Goal: Task Accomplishment & Management: Use online tool/utility

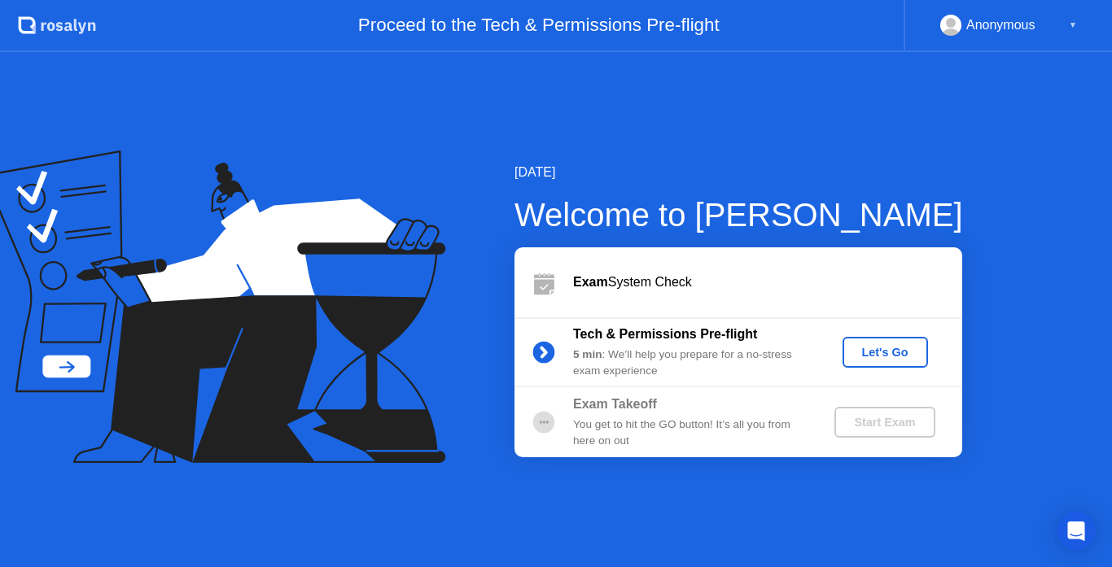
click at [880, 357] on div "Let's Go" at bounding box center [885, 352] width 72 height 13
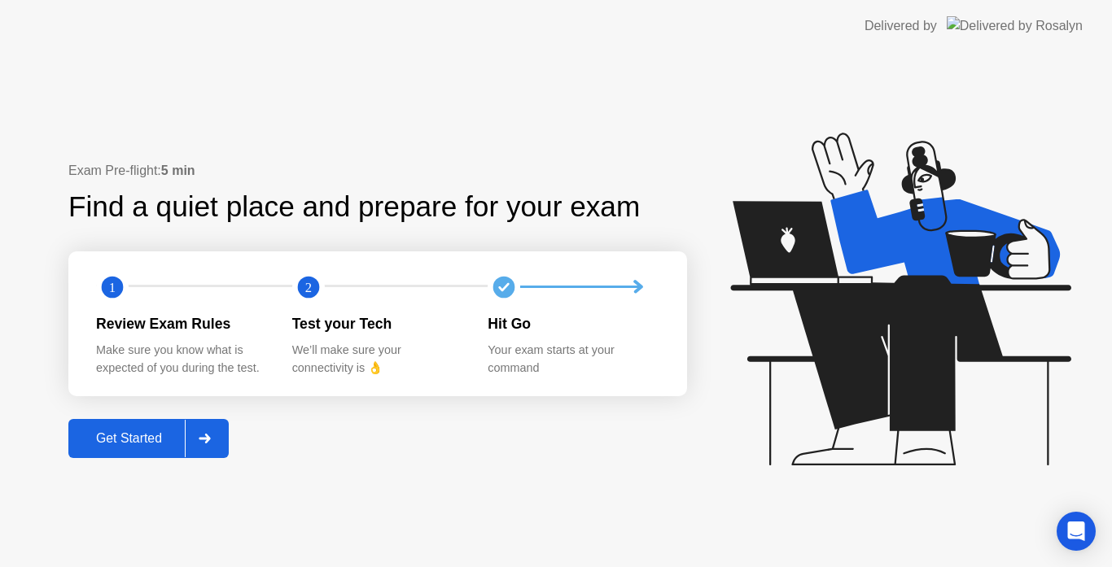
click at [135, 453] on button "Get Started" at bounding box center [148, 438] width 160 height 39
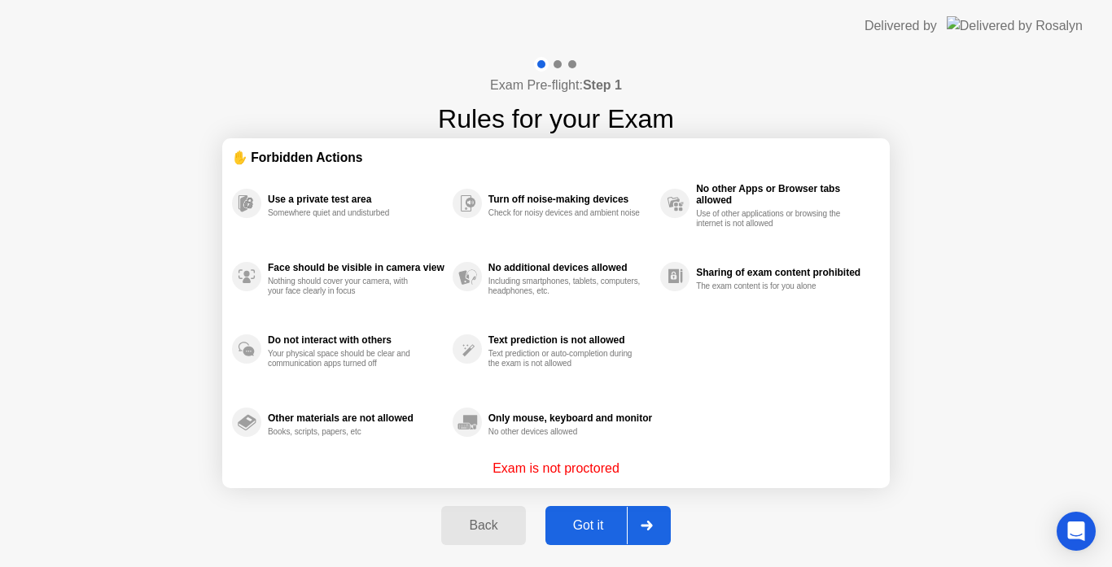
click at [881, 439] on section "✋ Forbidden Actions Use a private test area Somewhere quiet and undisturbed Fac…" at bounding box center [556, 313] width 668 height 350
click at [652, 423] on div "Only mouse, keyboard and monitor" at bounding box center [570, 418] width 164 height 11
click at [559, 64] on div at bounding box center [558, 64] width 8 height 8
click at [571, 66] on div at bounding box center [572, 64] width 8 height 8
click at [942, 437] on div "Exam Pre-flight: Step 1 Rules for your Exam ✋ Forbidden Actions Use a private t…" at bounding box center [556, 310] width 1112 height 516
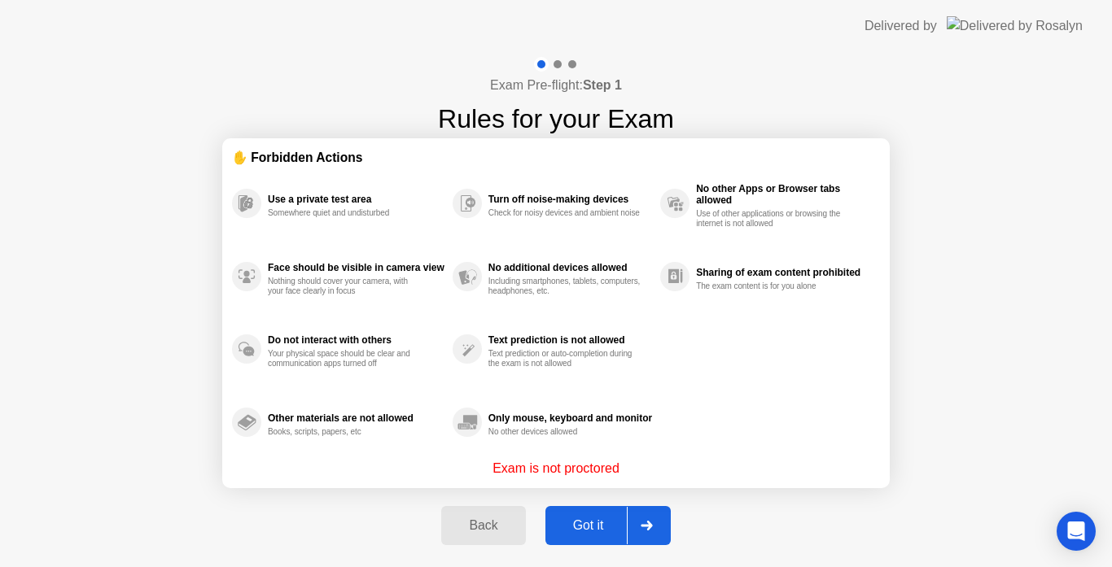
click at [650, 523] on icon at bounding box center [646, 526] width 11 height 10
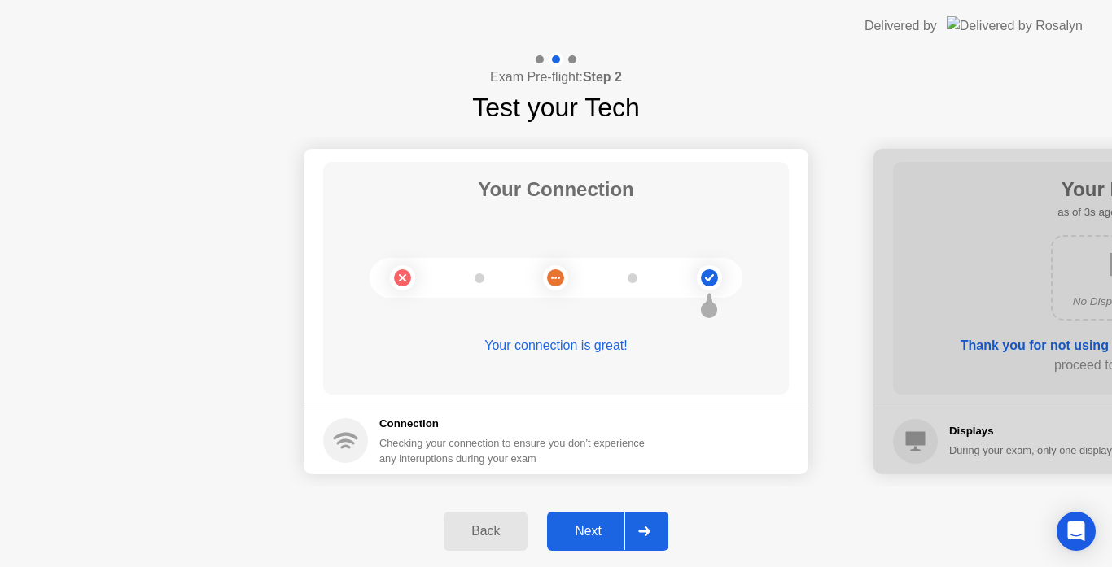
click at [551, 528] on button "Next" at bounding box center [607, 531] width 121 height 39
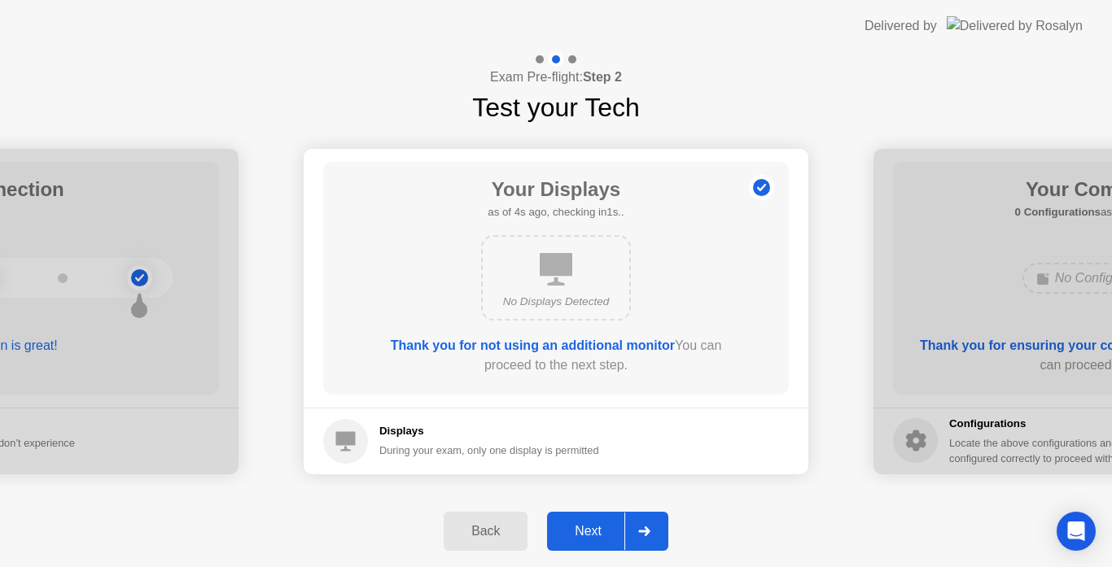
click at [608, 531] on div "Next" at bounding box center [588, 531] width 72 height 15
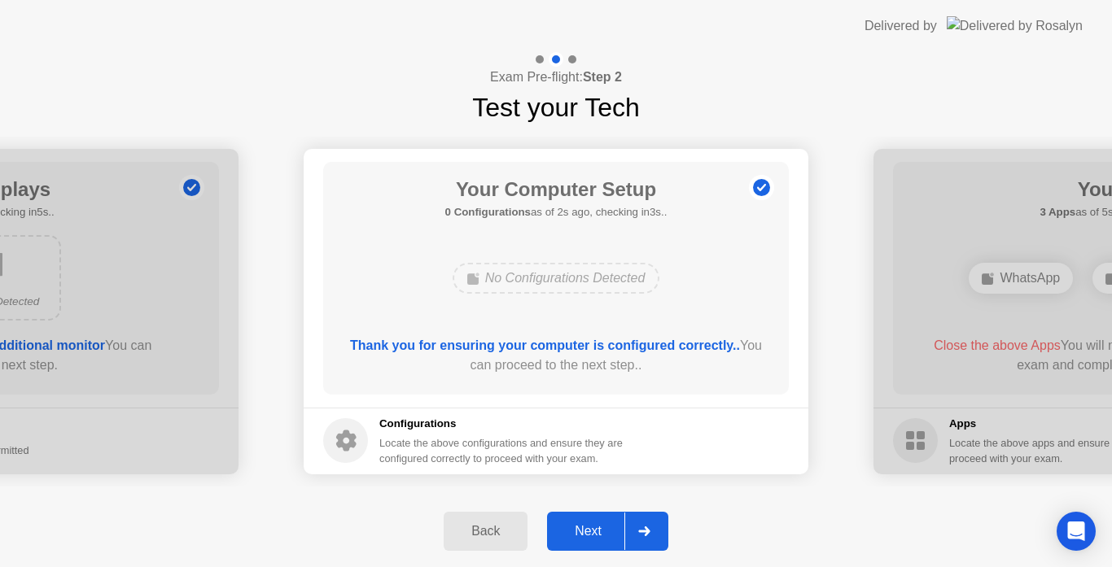
click at [610, 542] on button "Next" at bounding box center [607, 531] width 121 height 39
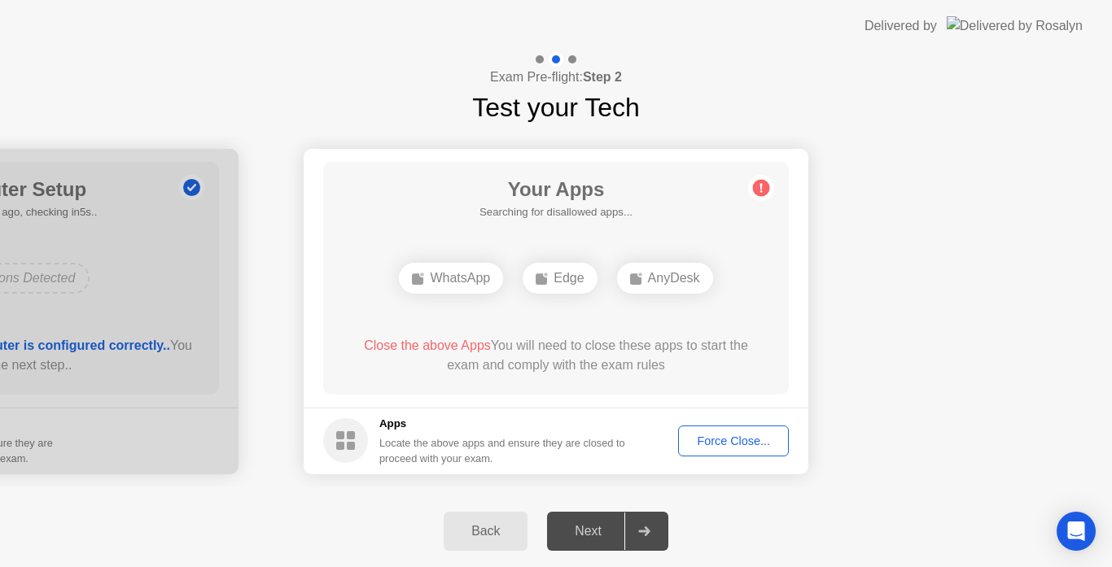
click at [700, 444] on div "Force Close..." at bounding box center [733, 441] width 99 height 13
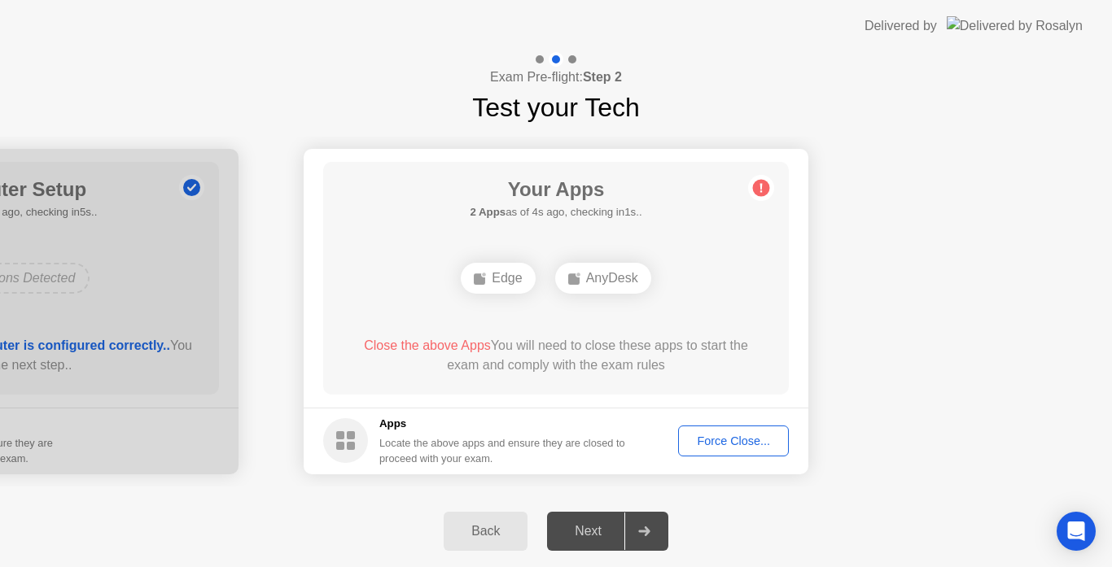
click at [713, 453] on button "Force Close..." at bounding box center [733, 441] width 111 height 31
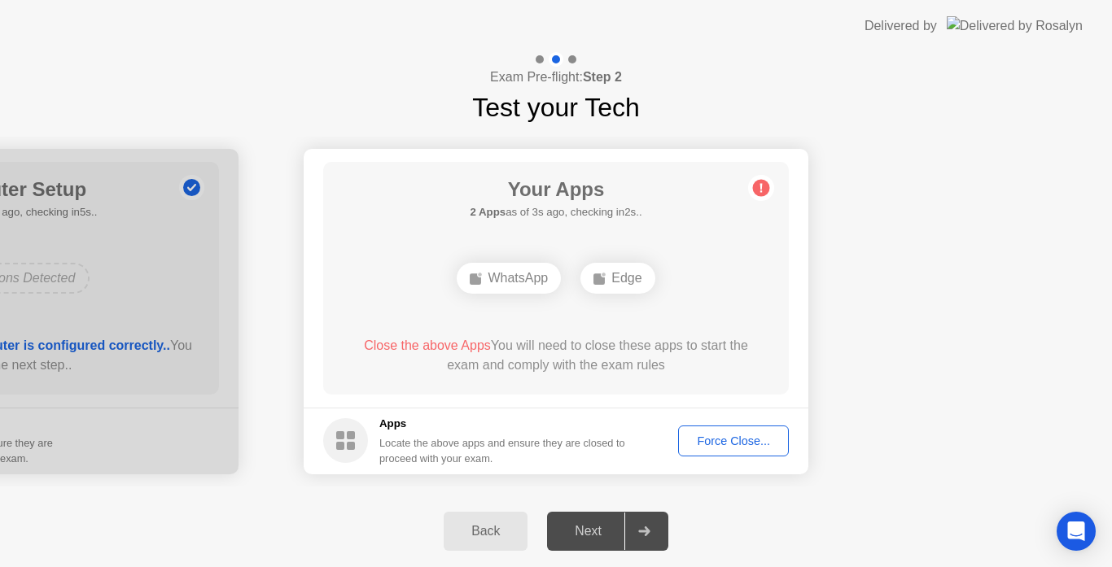
click at [773, 444] on div "Force Close..." at bounding box center [733, 441] width 99 height 13
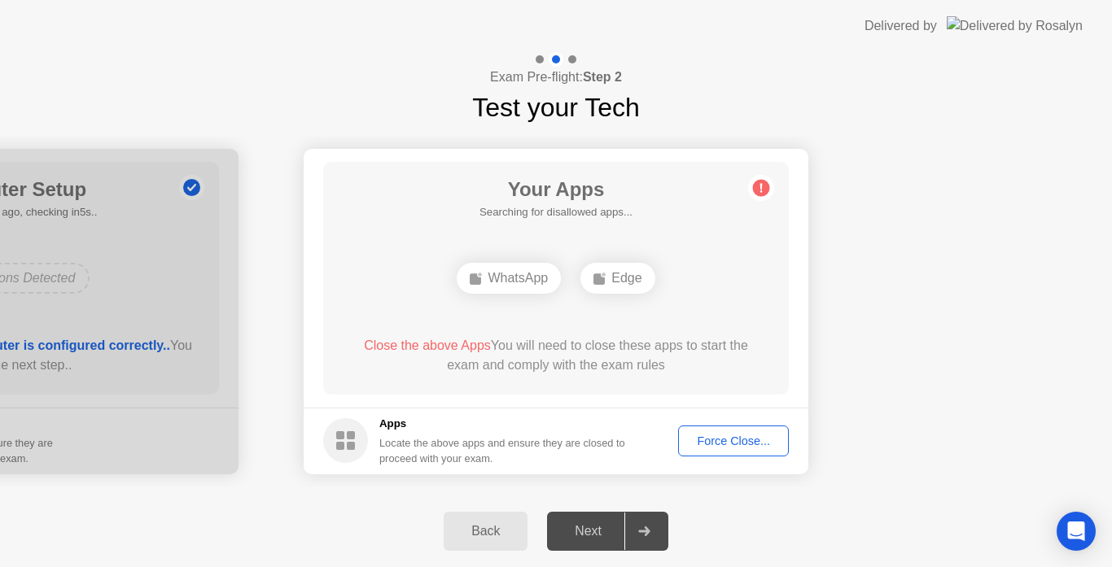
click at [739, 457] on footer "Apps Locate the above apps and ensure they are closed to proceed with your exam…" at bounding box center [556, 441] width 505 height 67
click at [742, 444] on div "Force Close..." at bounding box center [733, 441] width 99 height 13
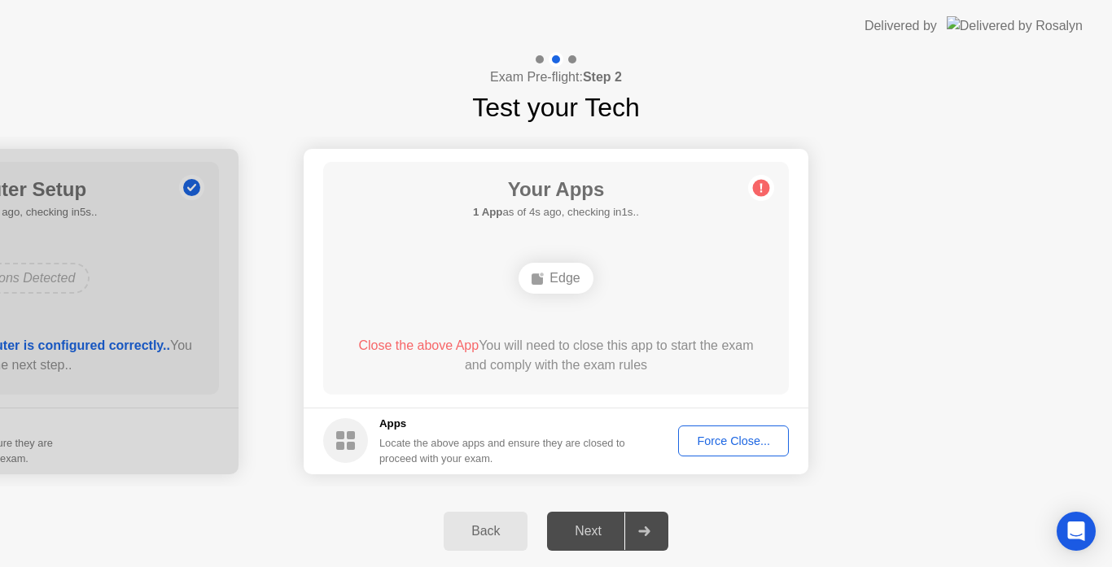
click at [716, 437] on div "Force Close..." at bounding box center [733, 441] width 99 height 13
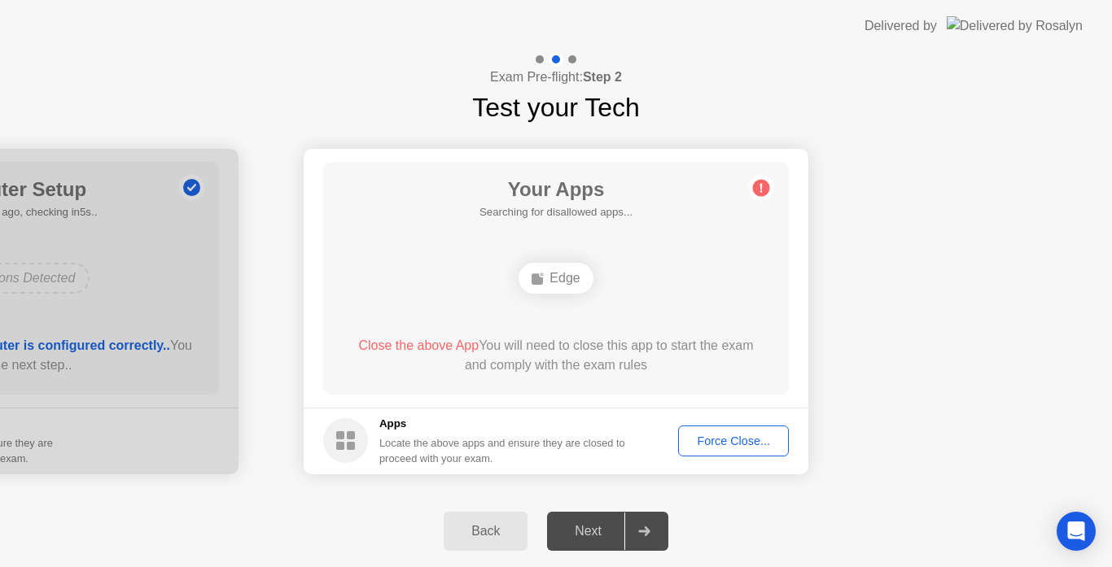
click at [730, 440] on div "Force Close..." at bounding box center [733, 441] width 99 height 13
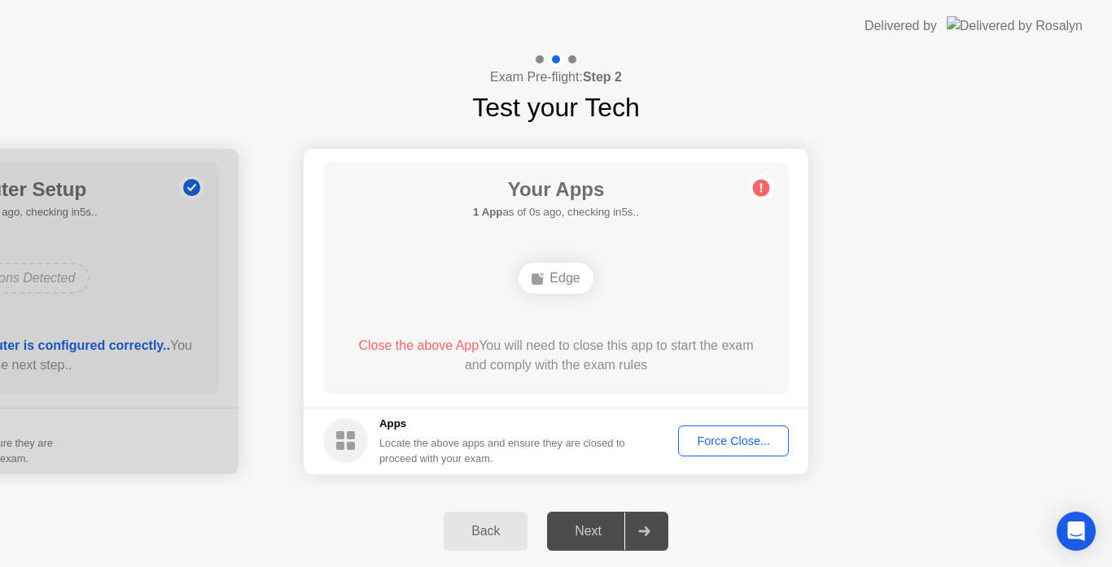
click at [740, 447] on div "Force Close..." at bounding box center [733, 441] width 99 height 13
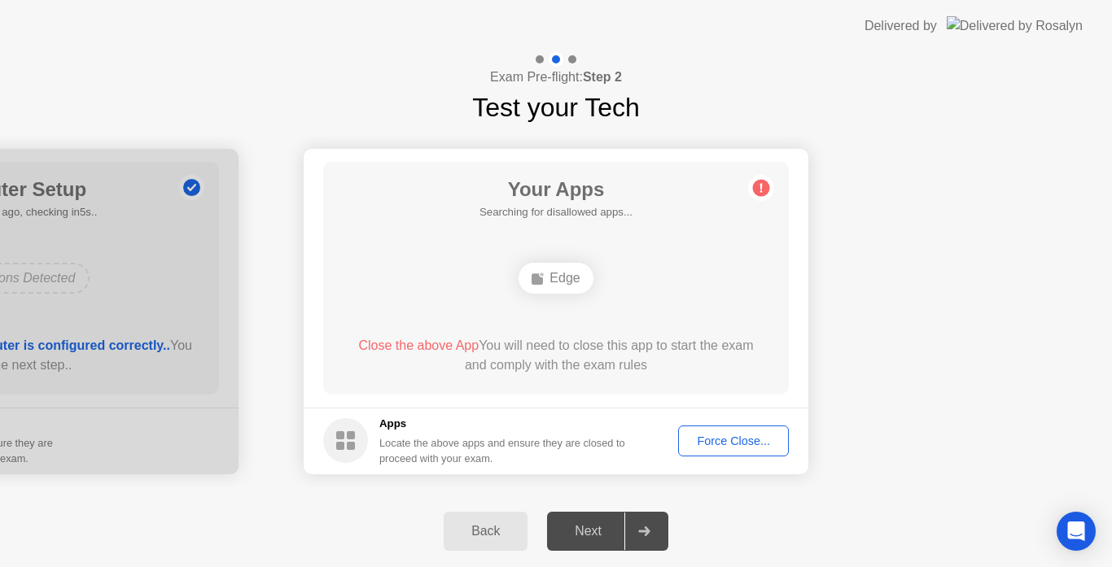
click at [594, 527] on div "Next" at bounding box center [588, 531] width 72 height 15
click at [544, 276] on ellipse at bounding box center [542, 274] width 5 height 5
click at [759, 193] on circle at bounding box center [761, 187] width 17 height 17
click at [742, 444] on div "Force Close..." at bounding box center [733, 441] width 99 height 13
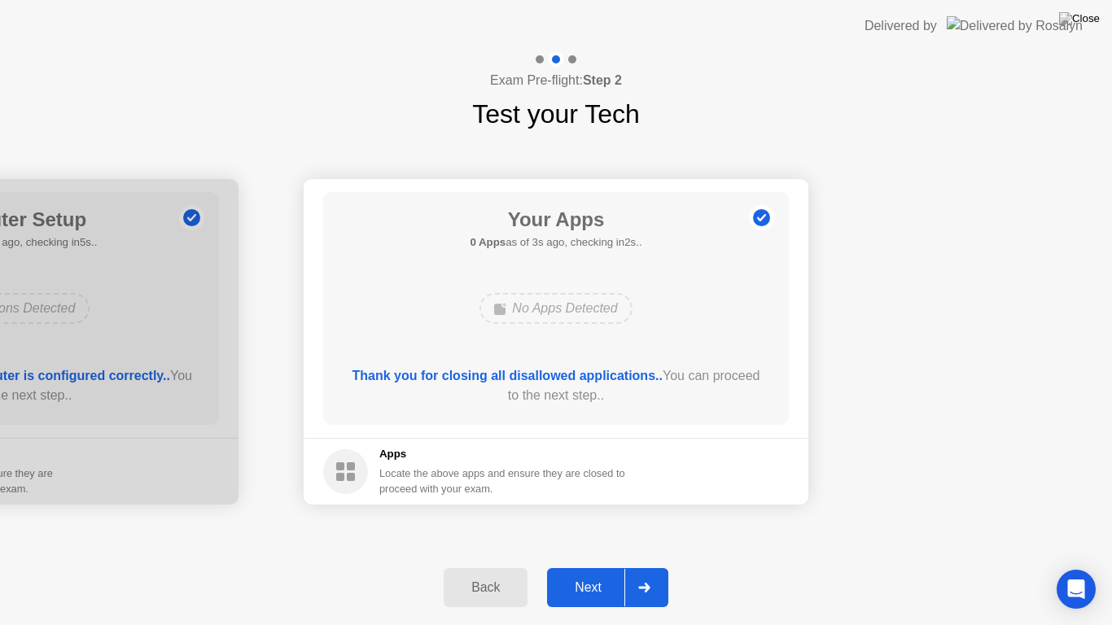
click at [575, 567] on div "Next" at bounding box center [588, 587] width 72 height 15
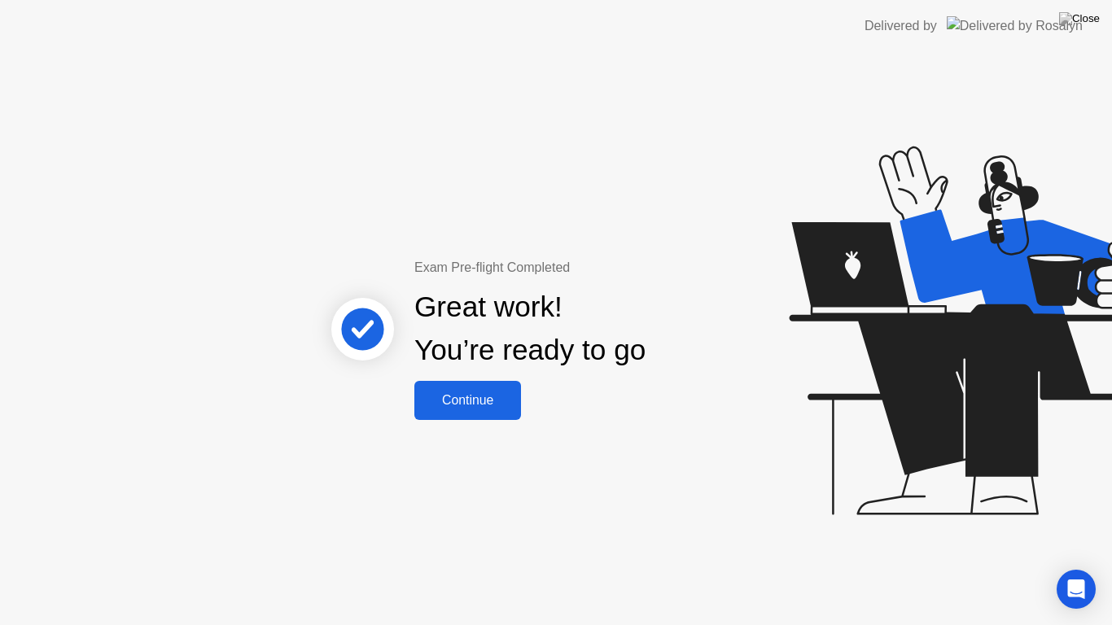
click at [481, 404] on div "Continue" at bounding box center [467, 400] width 97 height 15
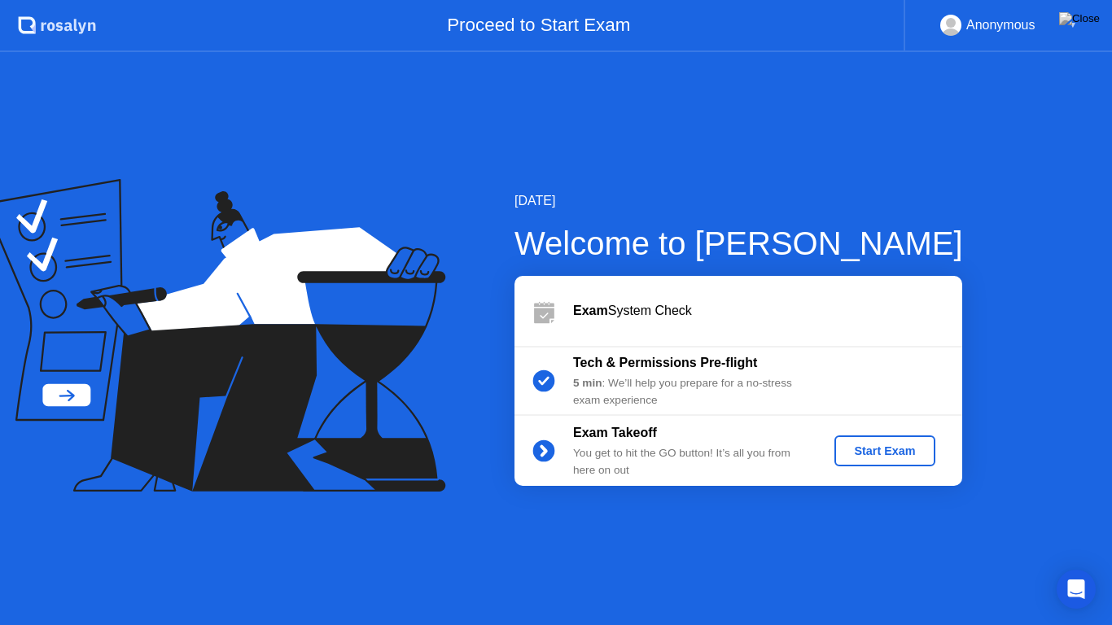
click at [892, 453] on div "Start Exam" at bounding box center [884, 450] width 87 height 13
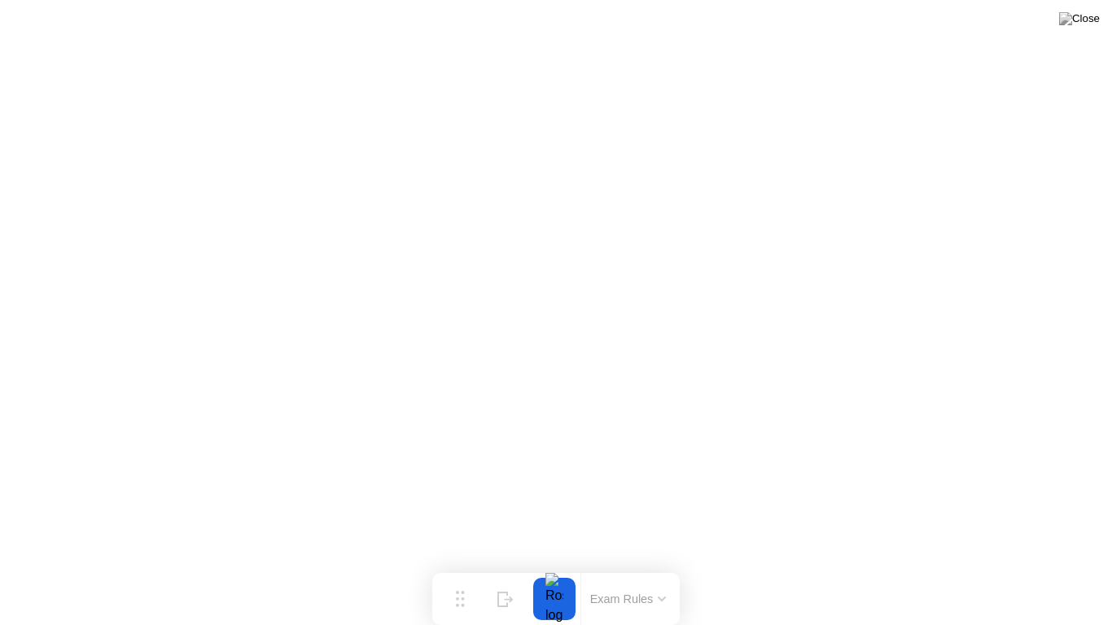
click at [1091, 29] on button at bounding box center [1079, 18] width 49 height 21
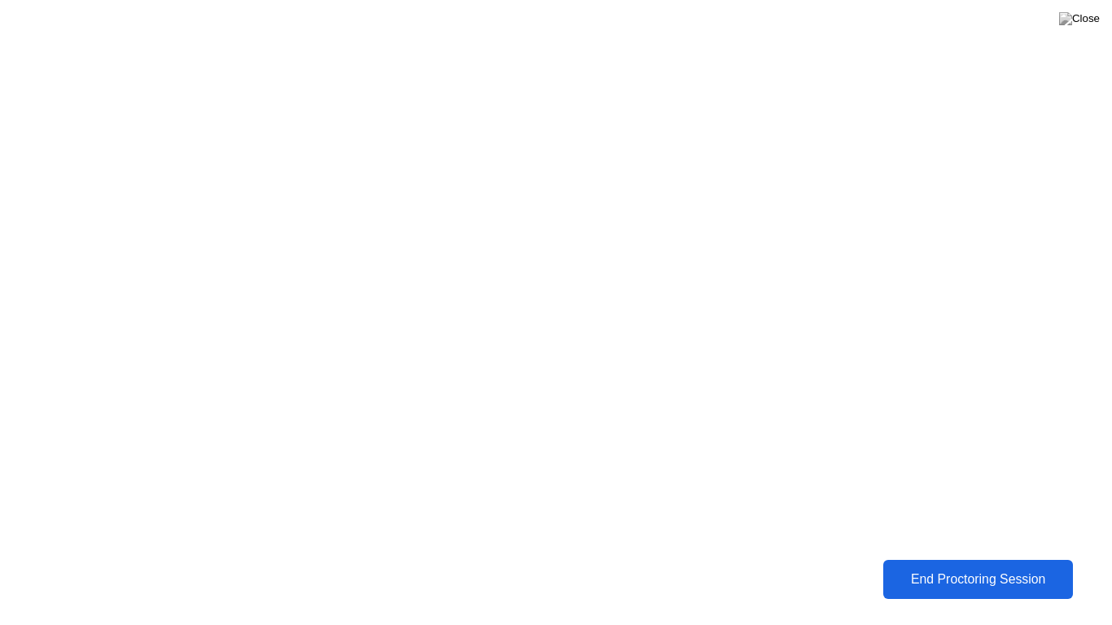
click at [1028, 567] on div "End Proctoring Session" at bounding box center [978, 579] width 181 height 15
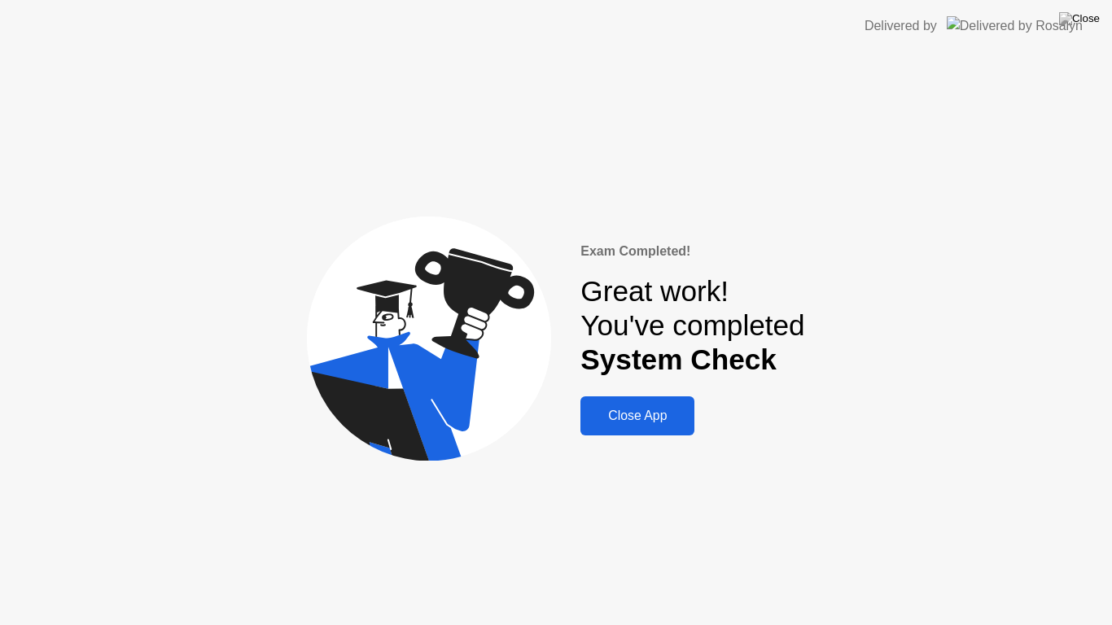
click at [663, 414] on div "Close App" at bounding box center [637, 416] width 104 height 15
